Goal: Navigation & Orientation: Find specific page/section

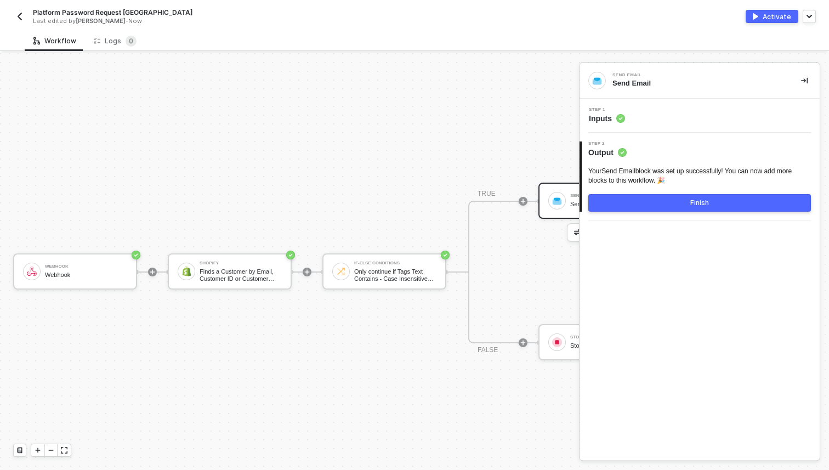
scroll to position [20, 0]
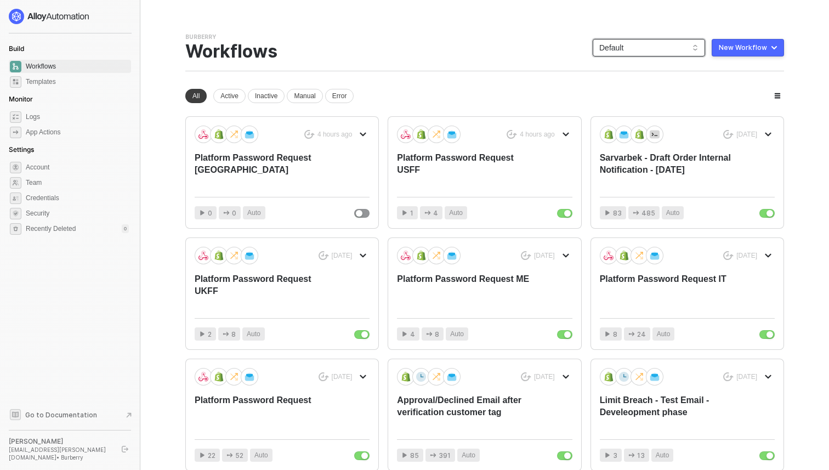
click at [634, 52] on span "Default" at bounding box center [648, 47] width 99 height 16
